Goal: Transaction & Acquisition: Subscribe to service/newsletter

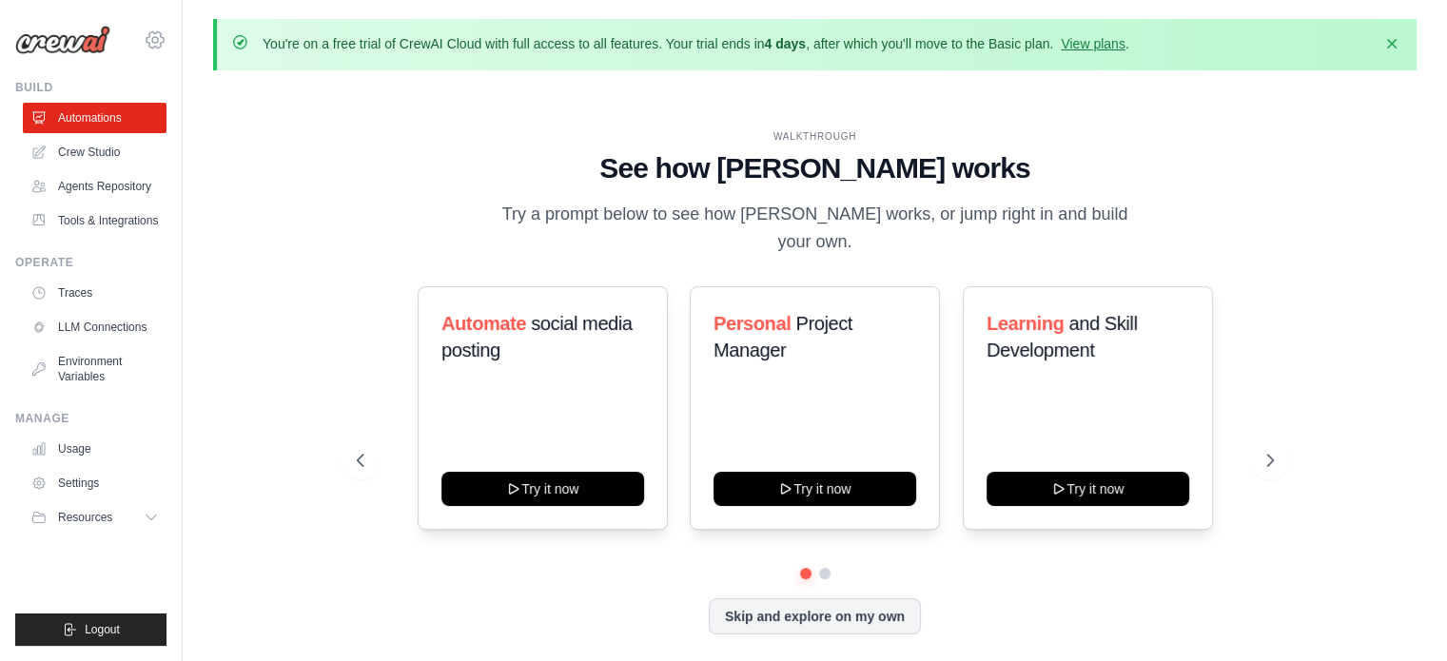
click at [153, 42] on icon at bounding box center [155, 40] width 6 height 6
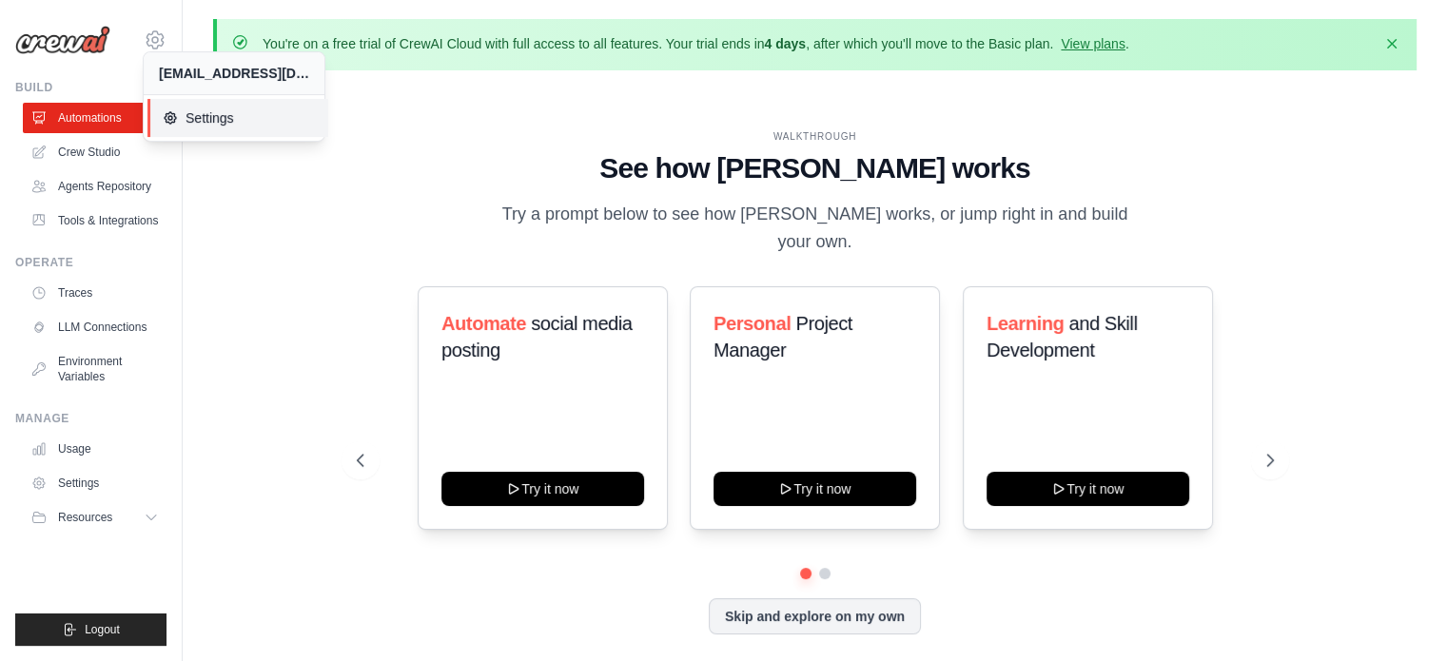
click at [199, 132] on link "Settings" at bounding box center [237, 118] width 181 height 38
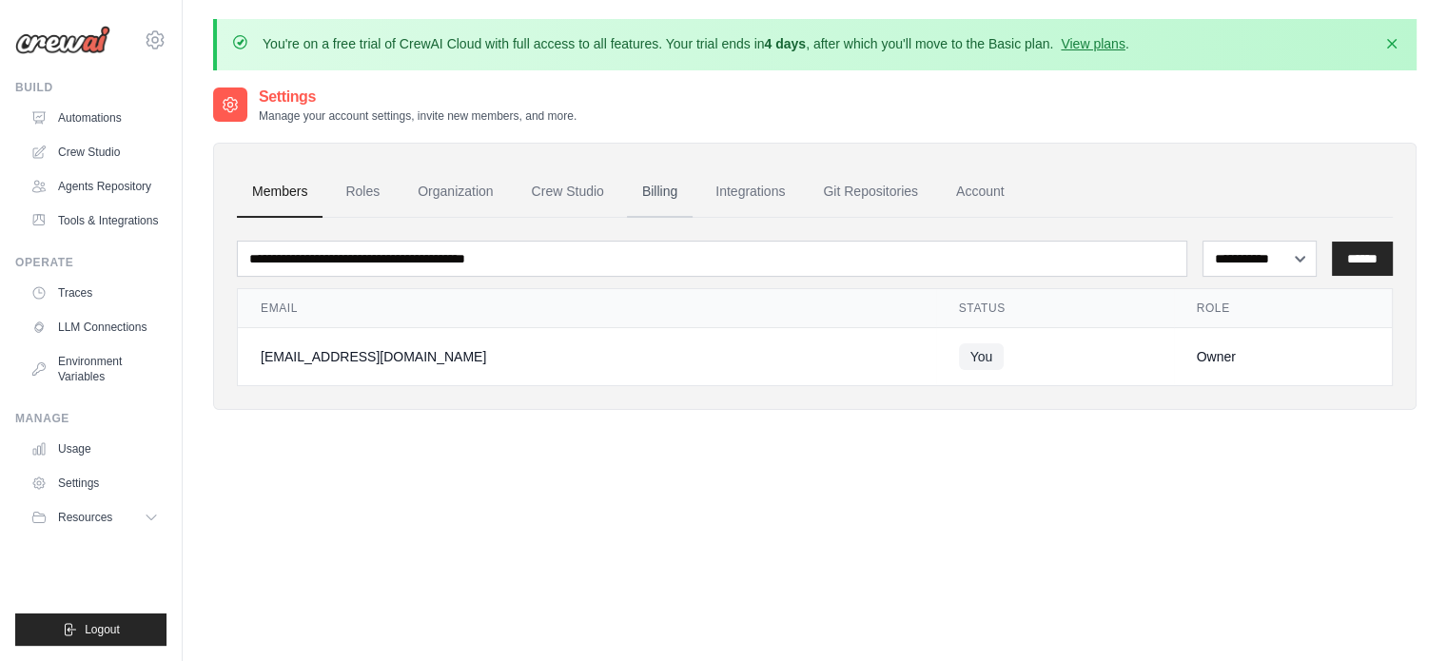
click at [652, 185] on link "Billing" at bounding box center [660, 191] width 66 height 51
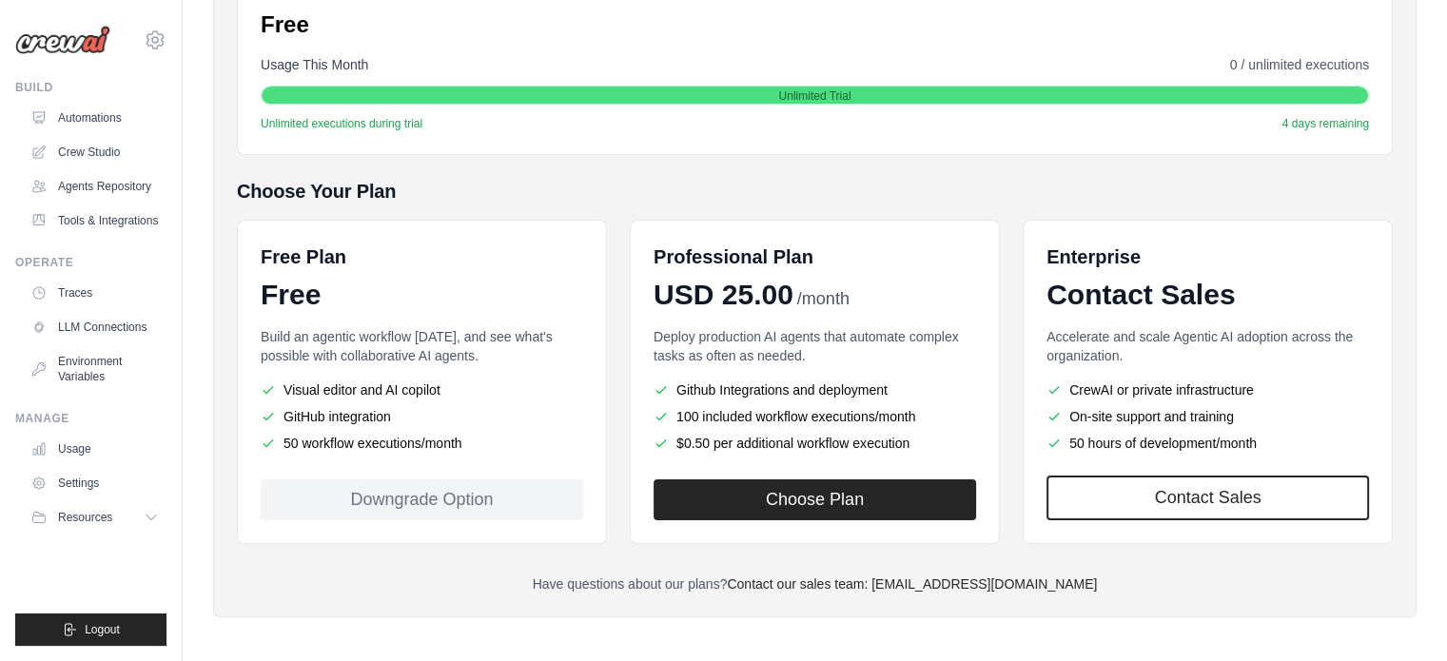
scroll to position [334, 0]
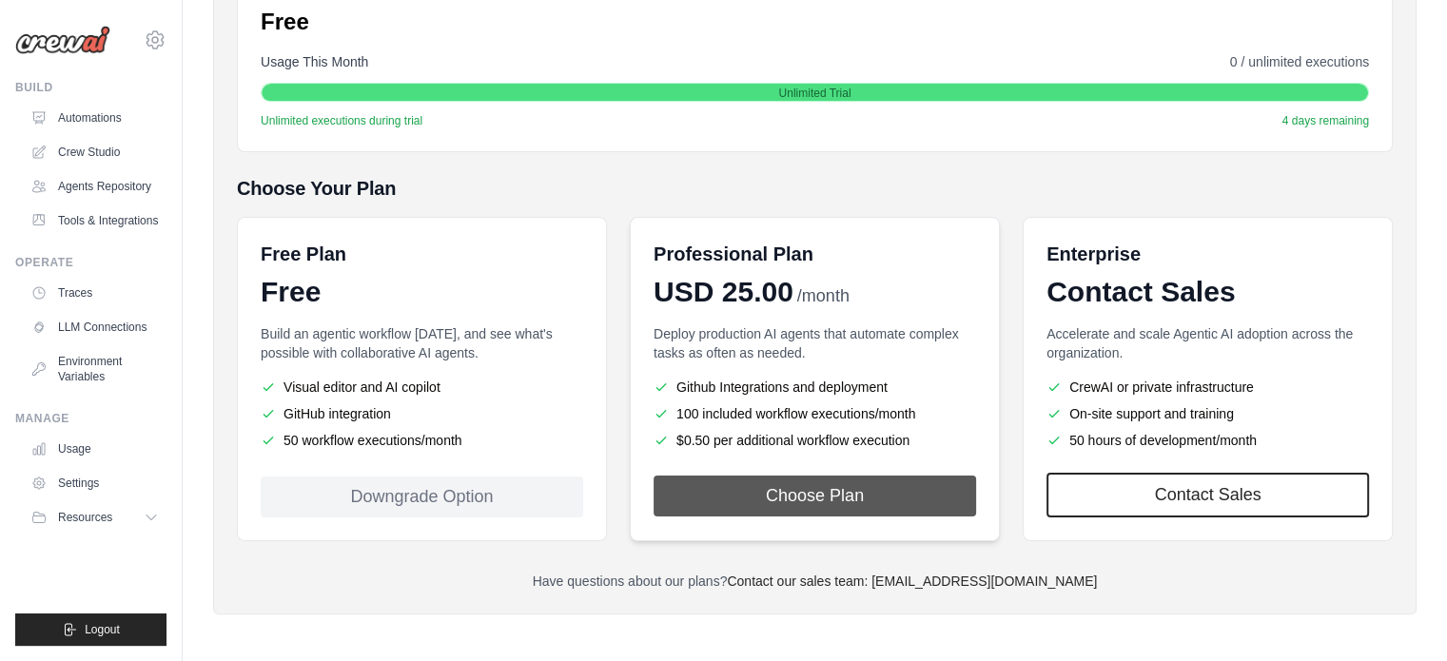
click at [788, 486] on button "Choose Plan" at bounding box center [814, 496] width 322 height 41
